Goal: Transaction & Acquisition: Purchase product/service

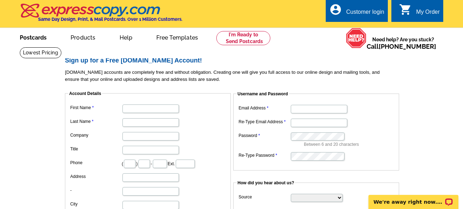
click at [35, 39] on link "Postcards" at bounding box center [32, 37] width 49 height 17
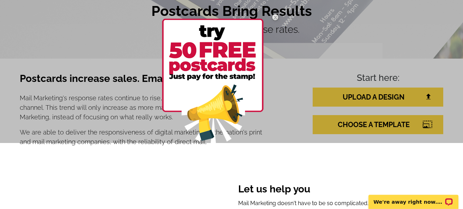
scroll to position [75, 0]
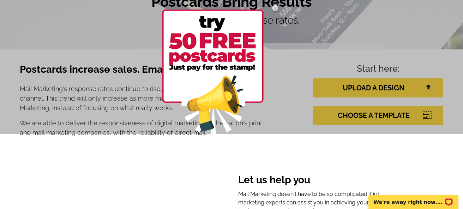
click at [123, 130] on div at bounding box center [231, 29] width 463 height 209
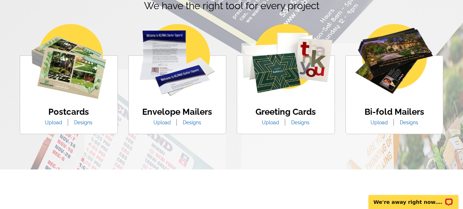
scroll to position [452, 0]
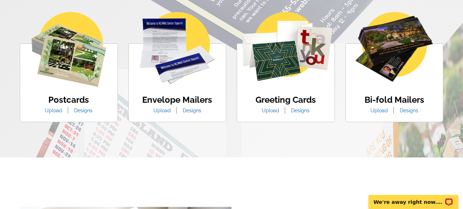
click at [83, 113] on link "Designs" at bounding box center [83, 111] width 29 height 6
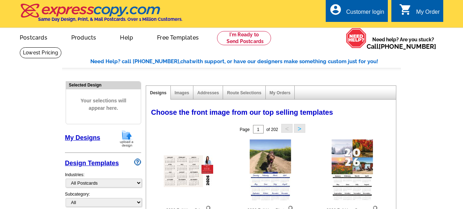
select select "971"
select select "1"
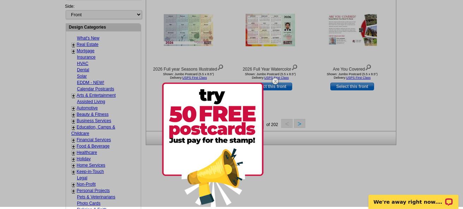
scroll to position [264, 0]
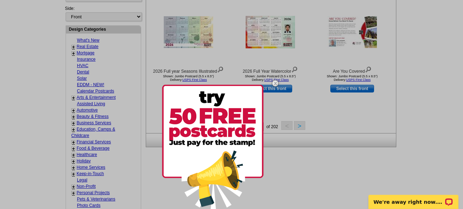
click at [326, 96] on div at bounding box center [231, 104] width 463 height 209
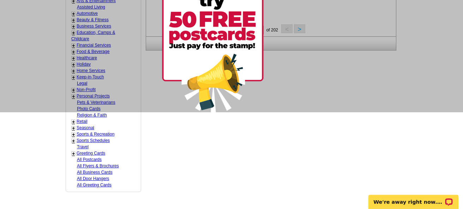
scroll to position [377, 0]
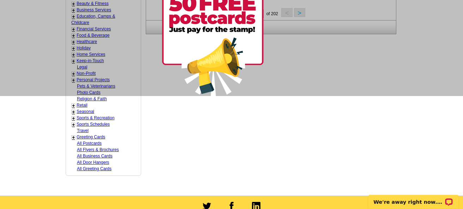
click at [85, 122] on link "Sports Schedules" at bounding box center [93, 124] width 33 height 5
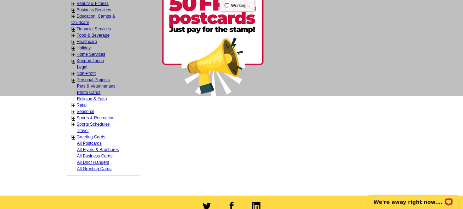
select select "824"
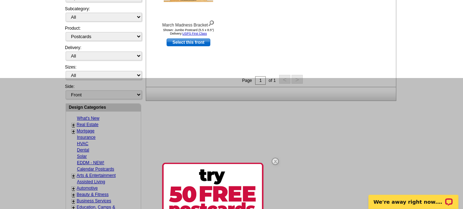
scroll to position [217, 0]
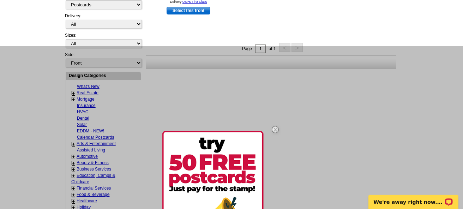
click at [89, 88] on div at bounding box center [231, 150] width 463 height 209
click at [87, 87] on div at bounding box center [231, 150] width 463 height 209
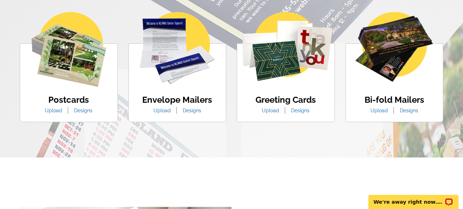
click at [81, 112] on link "Designs" at bounding box center [83, 111] width 29 height 6
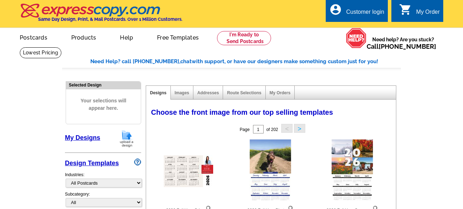
select select "971"
select select "1"
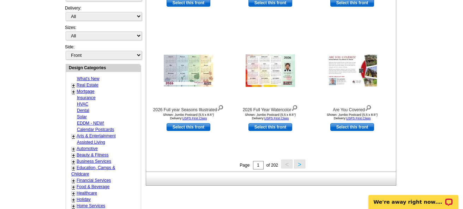
scroll to position [226, 0]
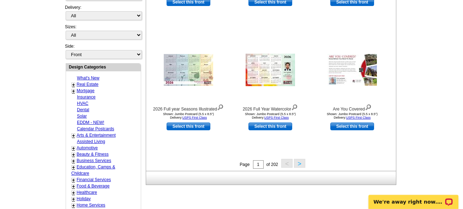
click at [81, 82] on link "Real Estate" at bounding box center [88, 84] width 22 height 5
select select "785"
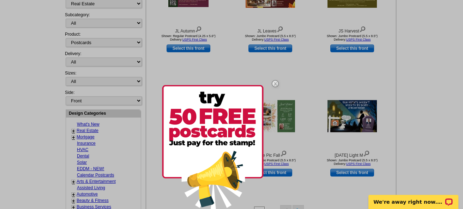
scroll to position [255, 0]
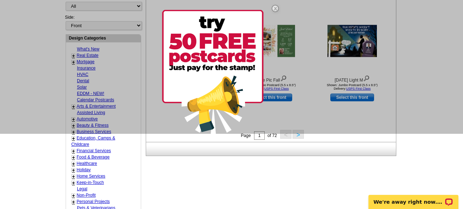
click at [298, 135] on button ">" at bounding box center [298, 134] width 11 height 9
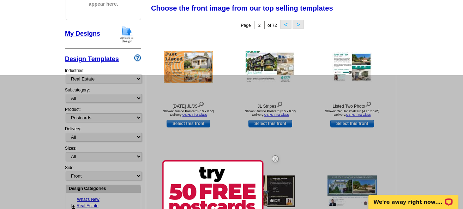
scroll to position [142, 0]
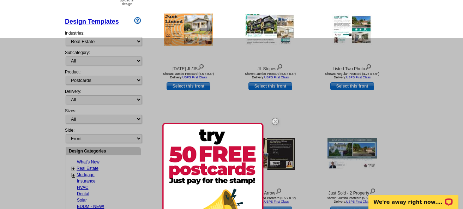
click at [371, 116] on div at bounding box center [231, 142] width 463 height 209
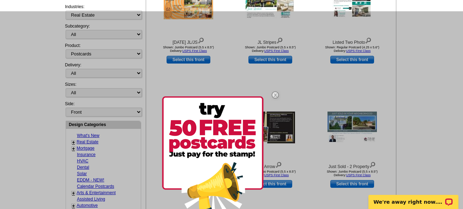
scroll to position [179, 0]
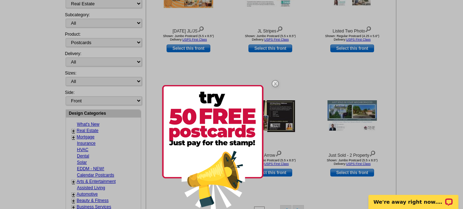
click at [276, 82] on img at bounding box center [275, 83] width 20 height 20
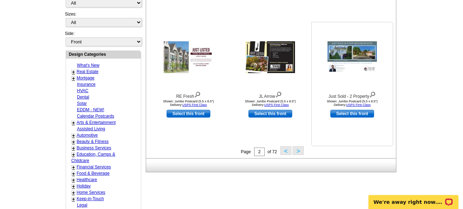
scroll to position [255, 0]
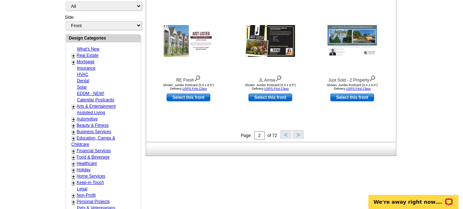
click at [297, 134] on button ">" at bounding box center [298, 134] width 11 height 9
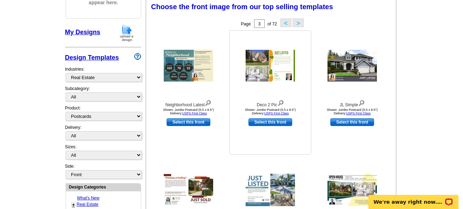
scroll to position [104, 0]
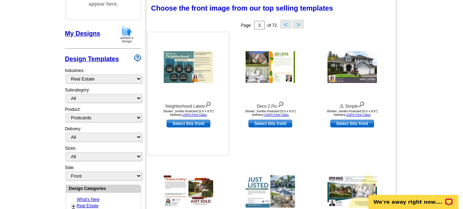
click at [190, 125] on link "Select this front" at bounding box center [189, 124] width 44 height 8
select select "2"
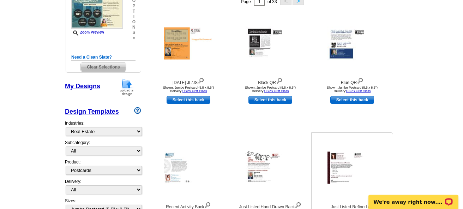
scroll to position [113, 0]
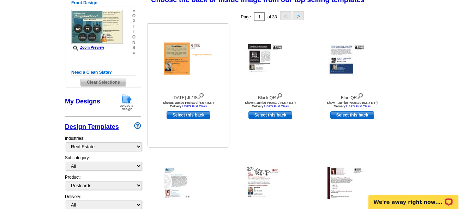
click at [200, 116] on link "Select this back" at bounding box center [189, 115] width 44 height 8
select select "front"
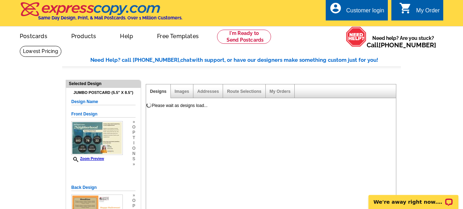
scroll to position [0, 0]
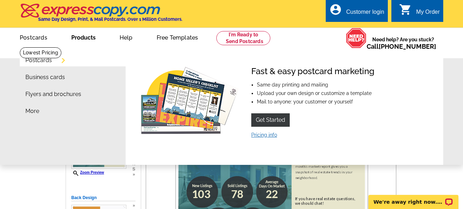
click at [258, 137] on link "Pricing info" at bounding box center [265, 135] width 26 height 6
